Goal: Task Accomplishment & Management: Manage account settings

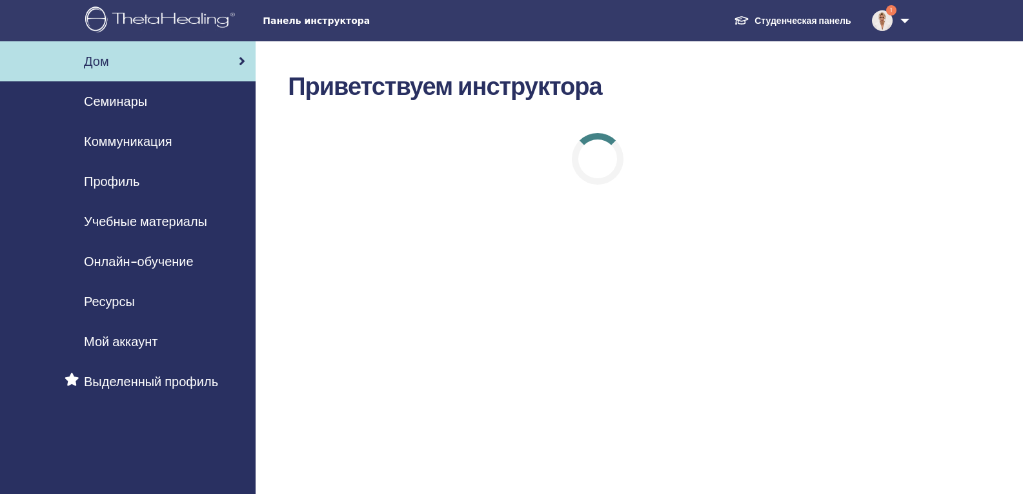
click at [114, 99] on font "Семинары" at bounding box center [115, 101] width 63 height 17
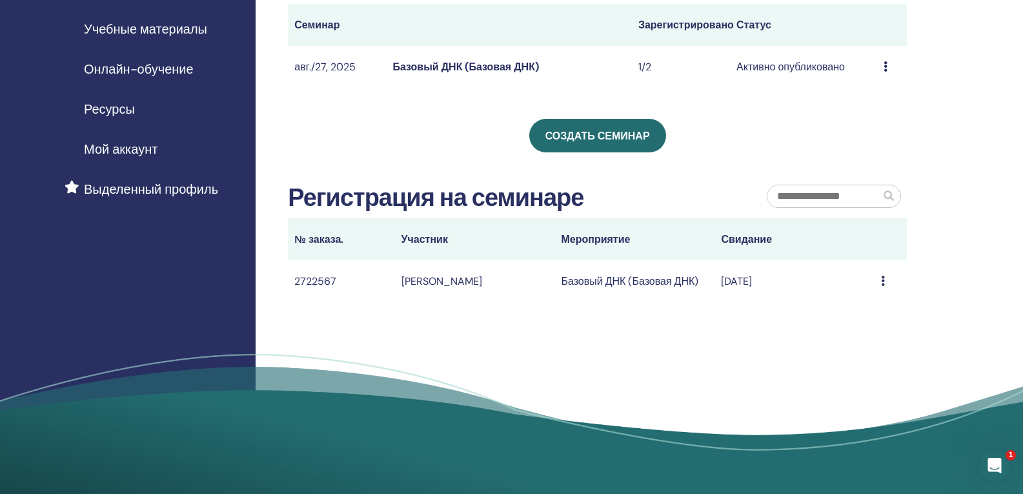
scroll to position [194, 0]
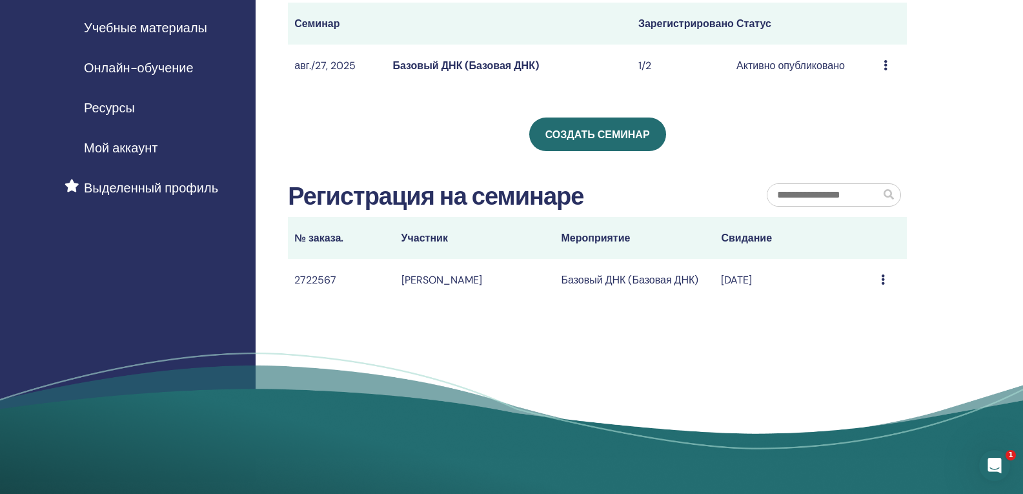
click at [882, 286] on div "Сообщение" at bounding box center [890, 279] width 19 height 15
click at [882, 280] on icon at bounding box center [883, 279] width 4 height 10
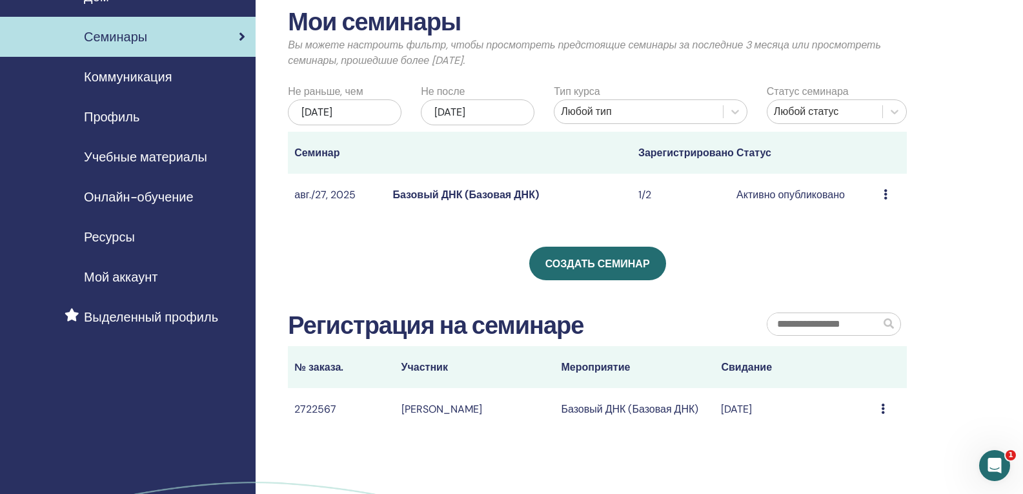
scroll to position [0, 0]
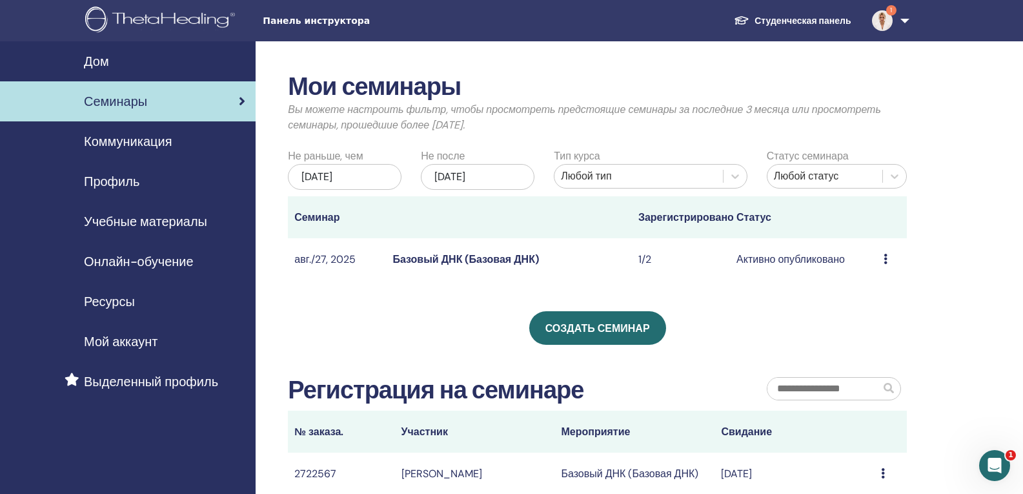
click at [515, 259] on font "Базовый ДНК (Базовая ДНК)" at bounding box center [465, 259] width 146 height 14
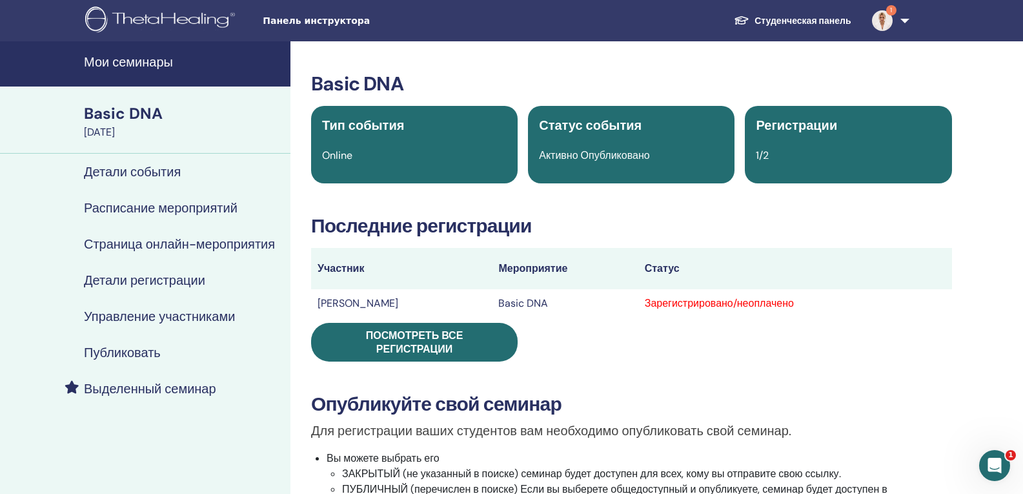
click at [892, 11] on span "1" at bounding box center [891, 10] width 10 height 10
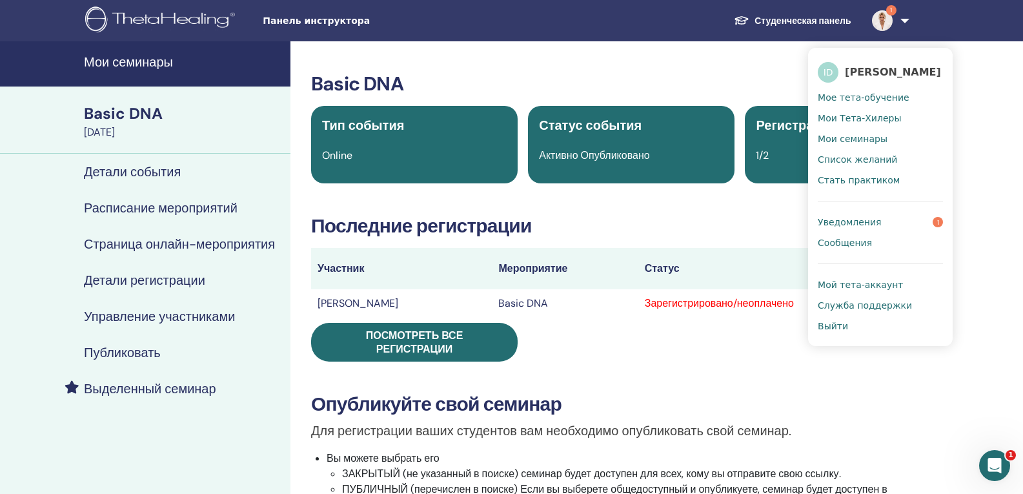
click at [871, 224] on span "Уведомления" at bounding box center [849, 222] width 63 height 12
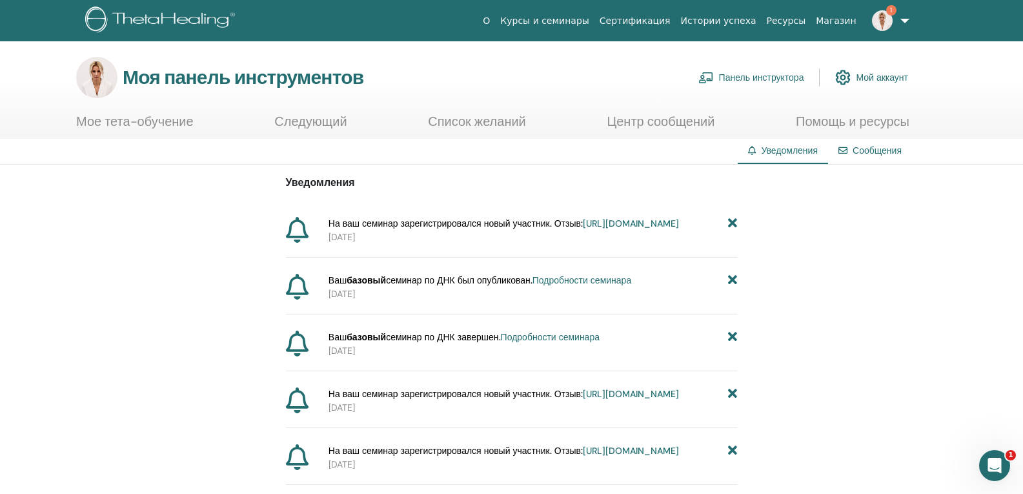
click at [583, 229] on font "https://member.thetahealing.com/instructor/seminar/375723/attendees" at bounding box center [631, 223] width 96 height 12
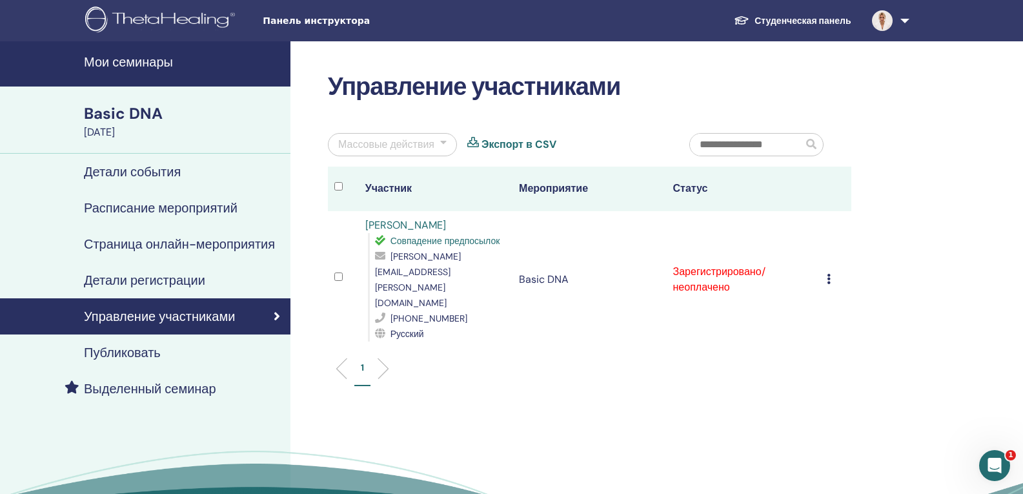
click at [829, 274] on icon at bounding box center [829, 279] width 4 height 10
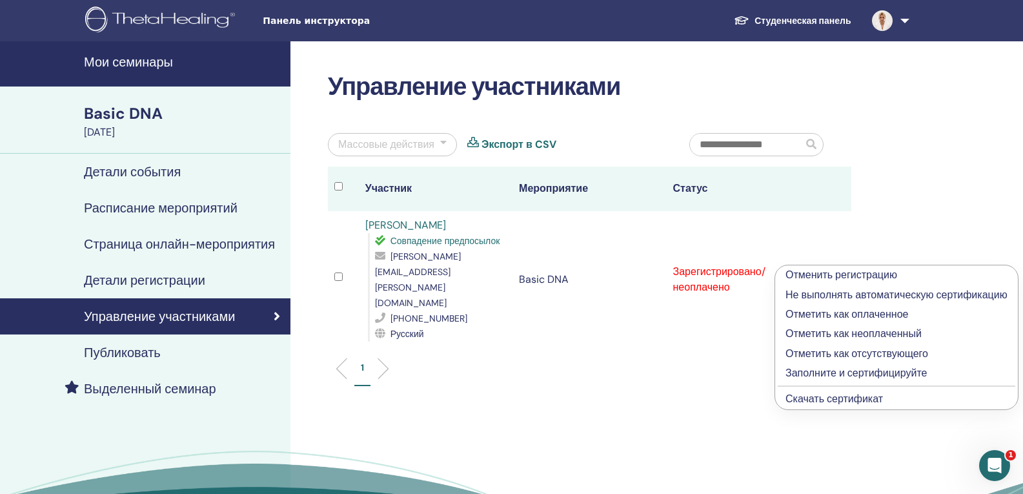
click at [820, 309] on p "Отметить как оплаченное" at bounding box center [896, 314] width 222 height 15
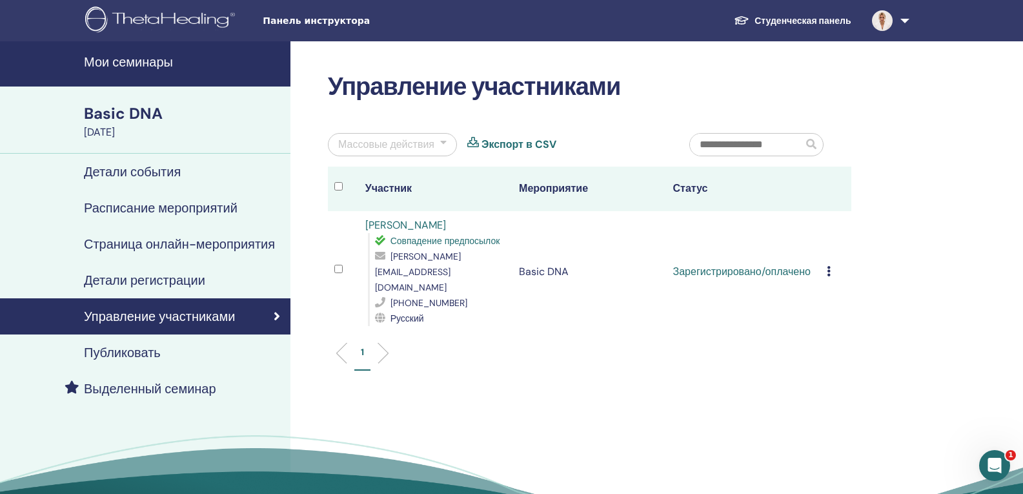
click at [149, 123] on div "Basic DNA" at bounding box center [183, 114] width 199 height 22
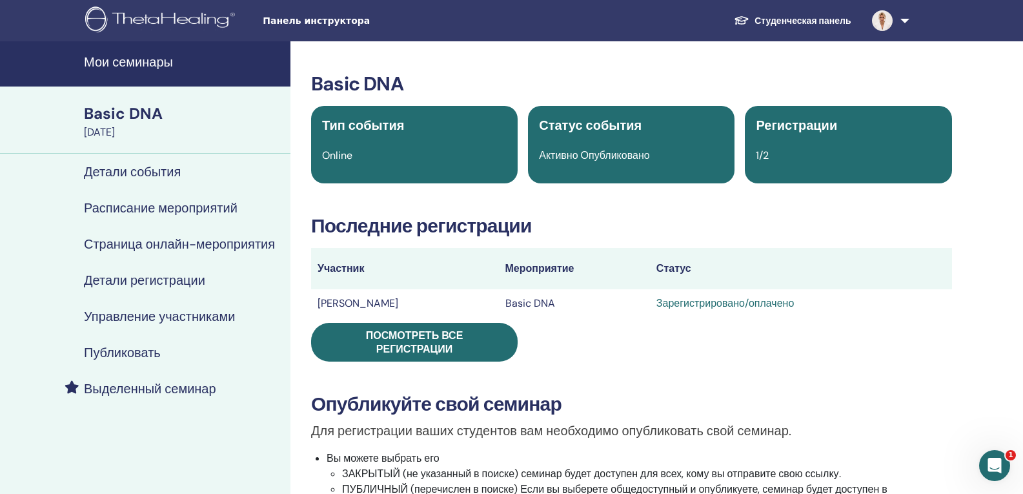
click at [134, 114] on div "Basic DNA" at bounding box center [183, 114] width 199 height 22
click at [274, 22] on span "Панель инструктора" at bounding box center [360, 21] width 194 height 14
click at [134, 57] on h4 "Мои семинары" at bounding box center [183, 61] width 199 height 15
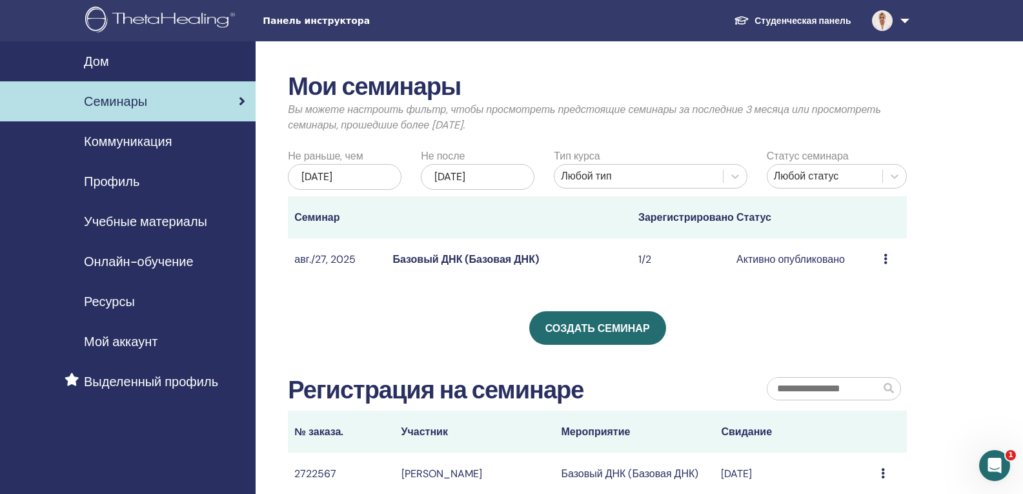
scroll to position [194, 0]
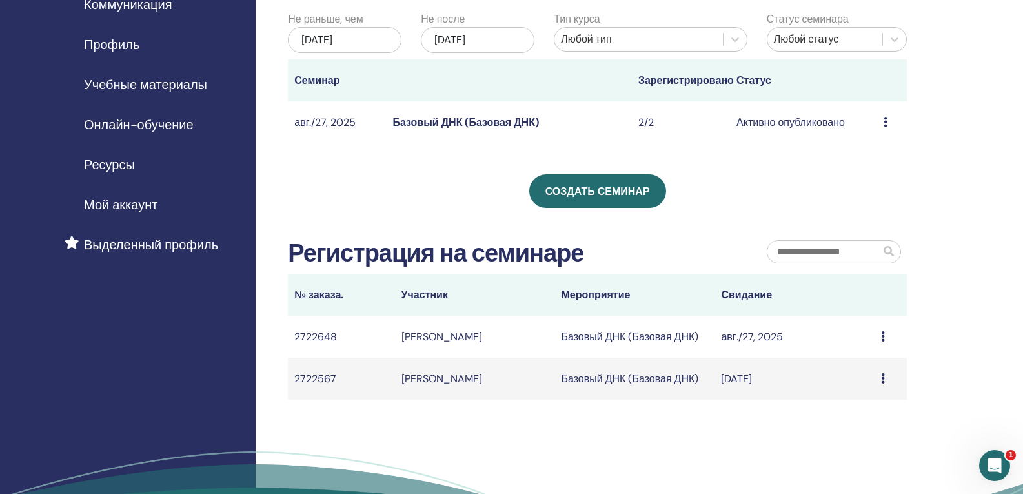
scroll to position [65, 0]
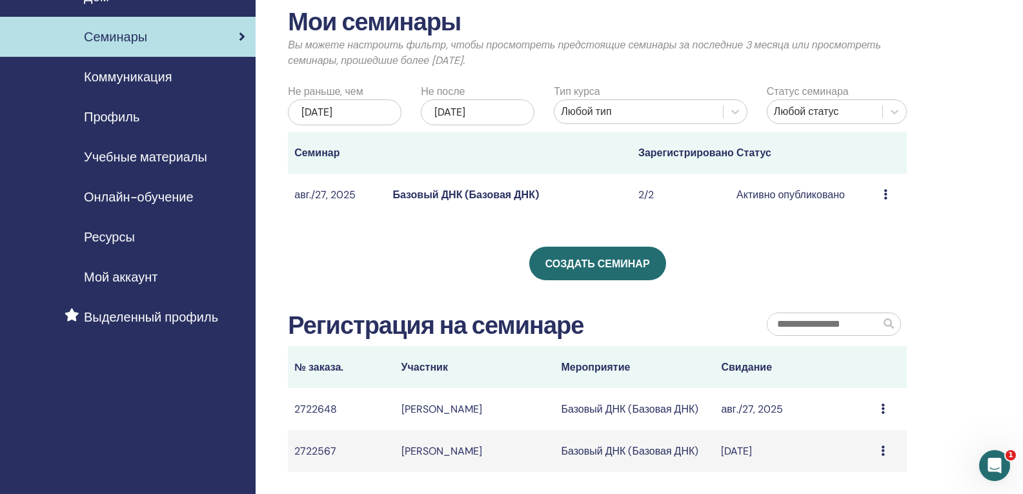
click at [463, 193] on font "Базовый ДНК (Базовая ДНК)" at bounding box center [465, 195] width 146 height 14
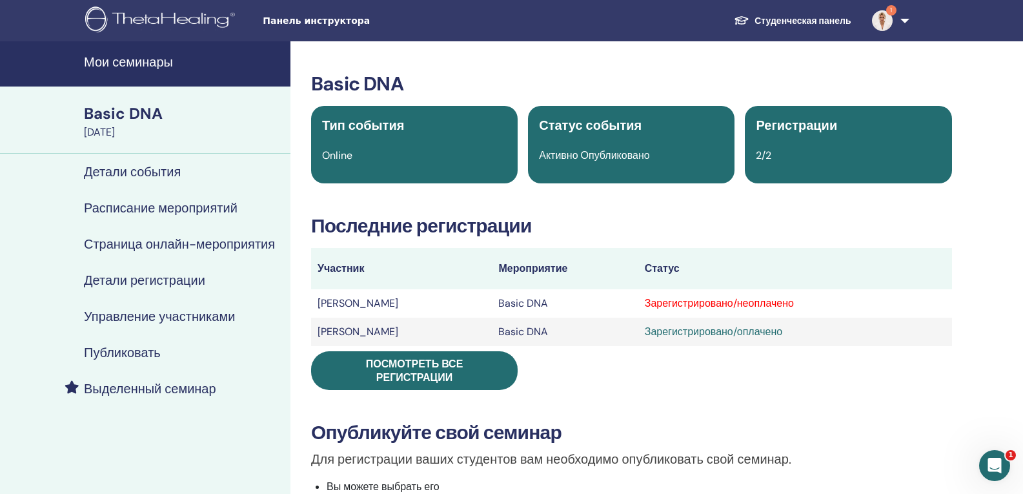
click at [753, 297] on div "Зарегистрировано/неоплачено" at bounding box center [795, 303] width 301 height 15
click at [141, 317] on h4 "Управление участниками" at bounding box center [159, 315] width 151 height 15
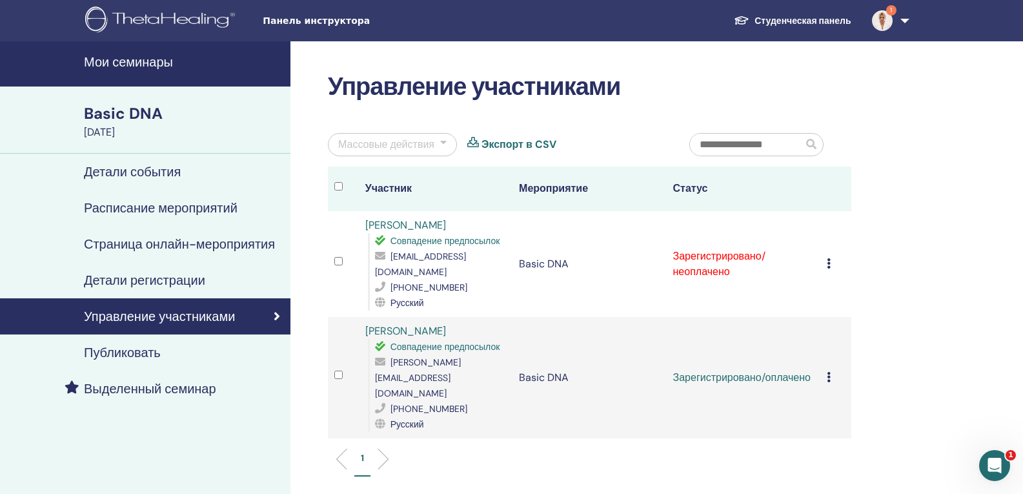
click at [827, 263] on icon at bounding box center [829, 263] width 4 height 10
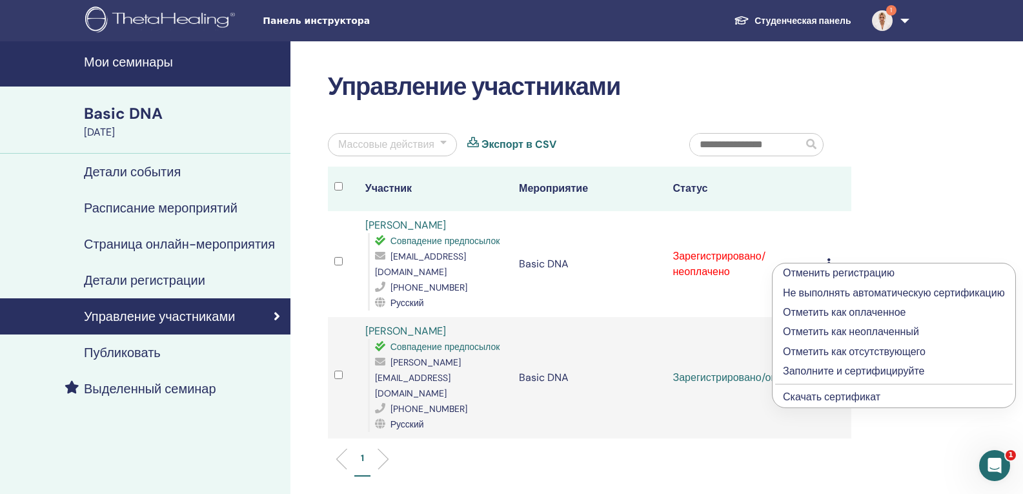
click at [823, 308] on p "Отметить как оплаченное" at bounding box center [894, 312] width 222 height 15
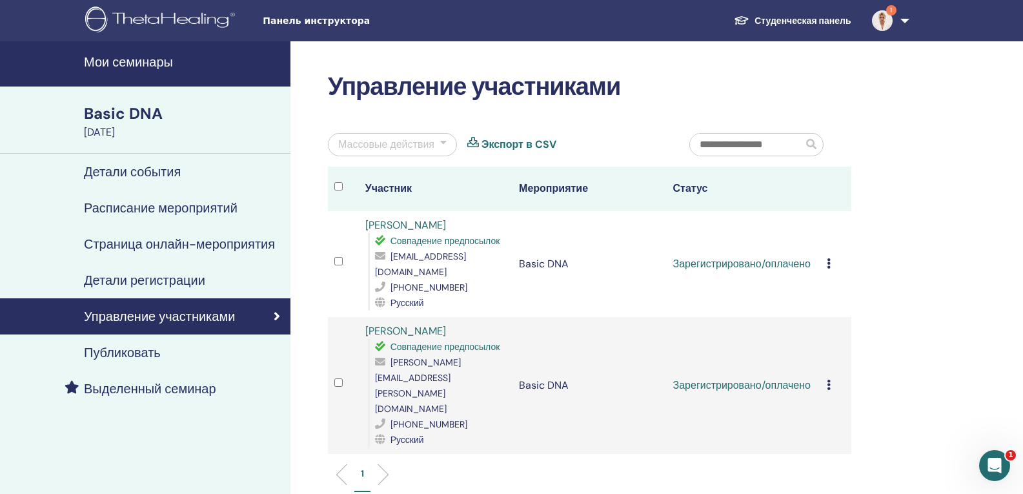
click at [888, 21] on img at bounding box center [882, 20] width 21 height 21
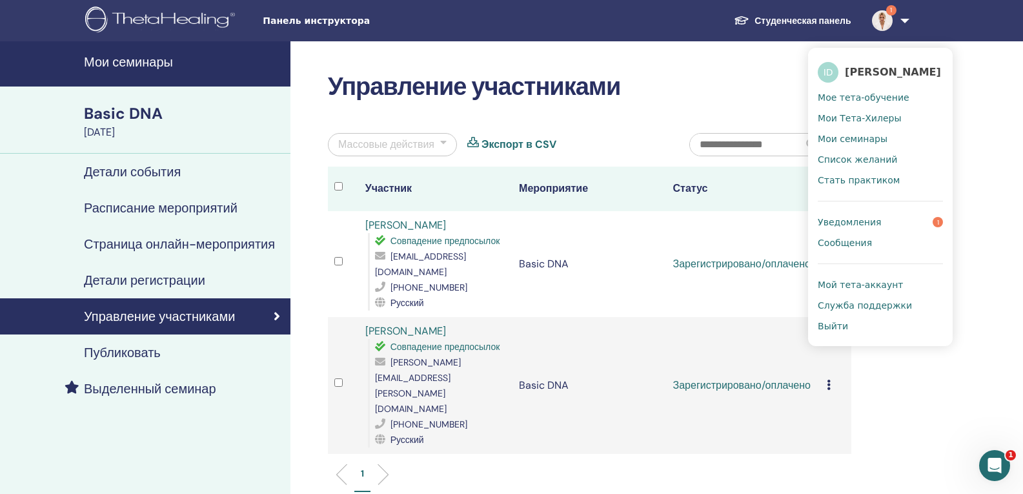
click at [874, 221] on span "Уведомления" at bounding box center [849, 222] width 63 height 12
